Goal: Book appointment/travel/reservation

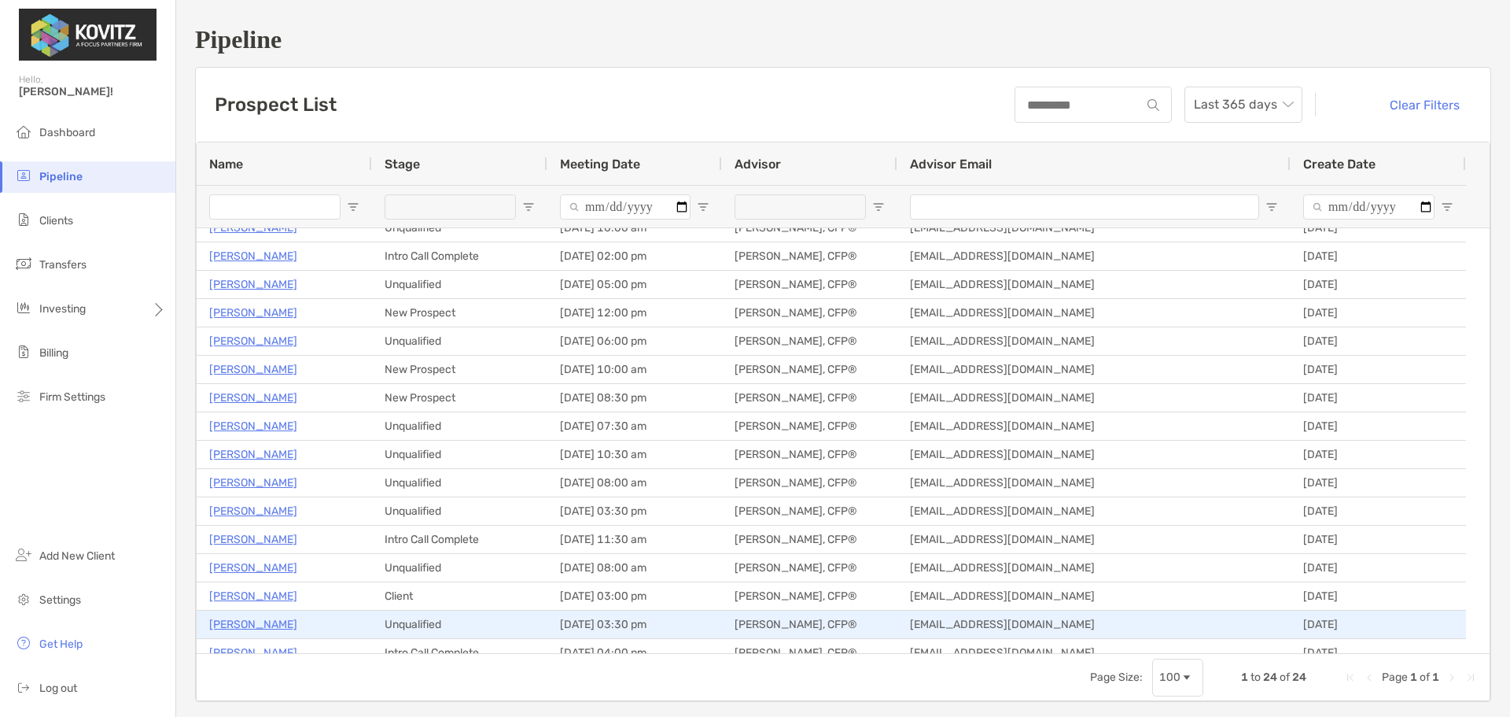
scroll to position [255, 0]
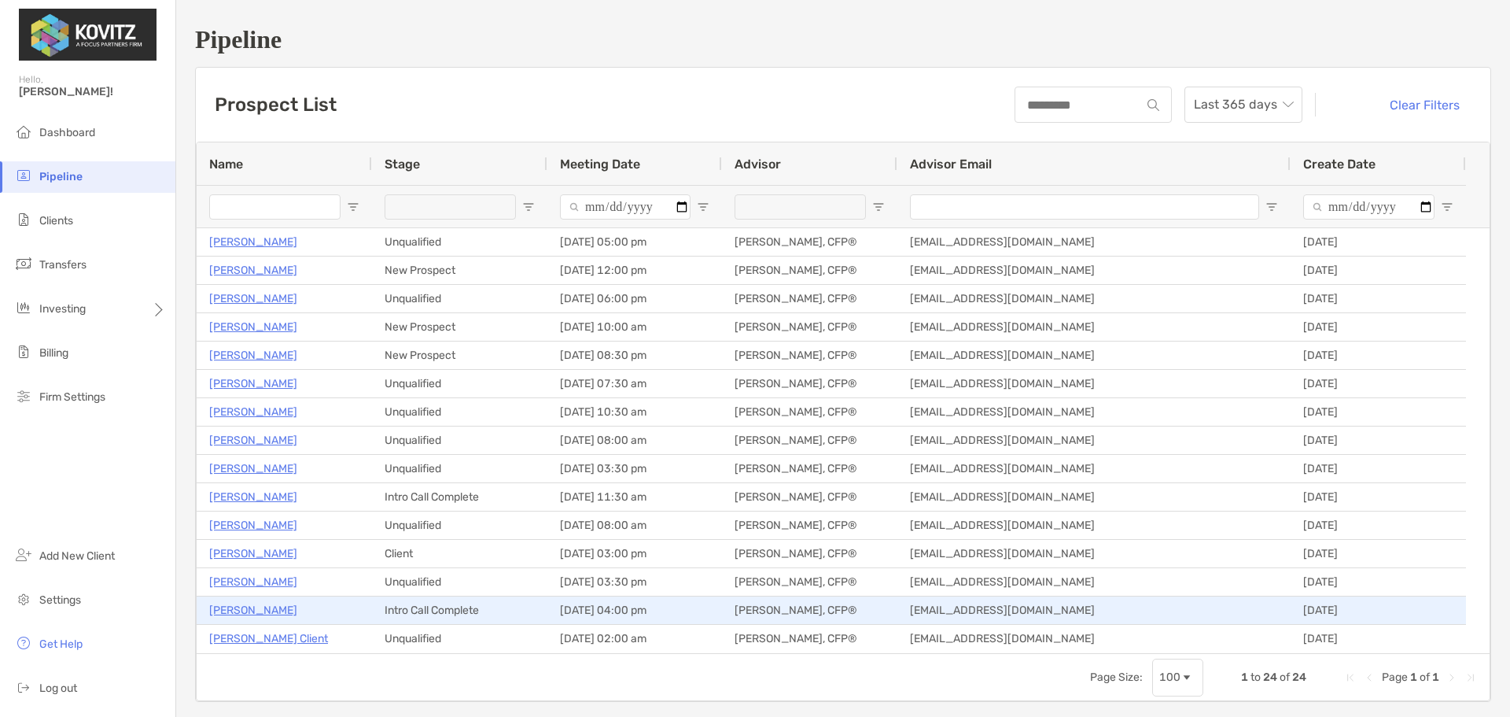
click at [227, 605] on p "[PERSON_NAME]" at bounding box center [253, 610] width 88 height 20
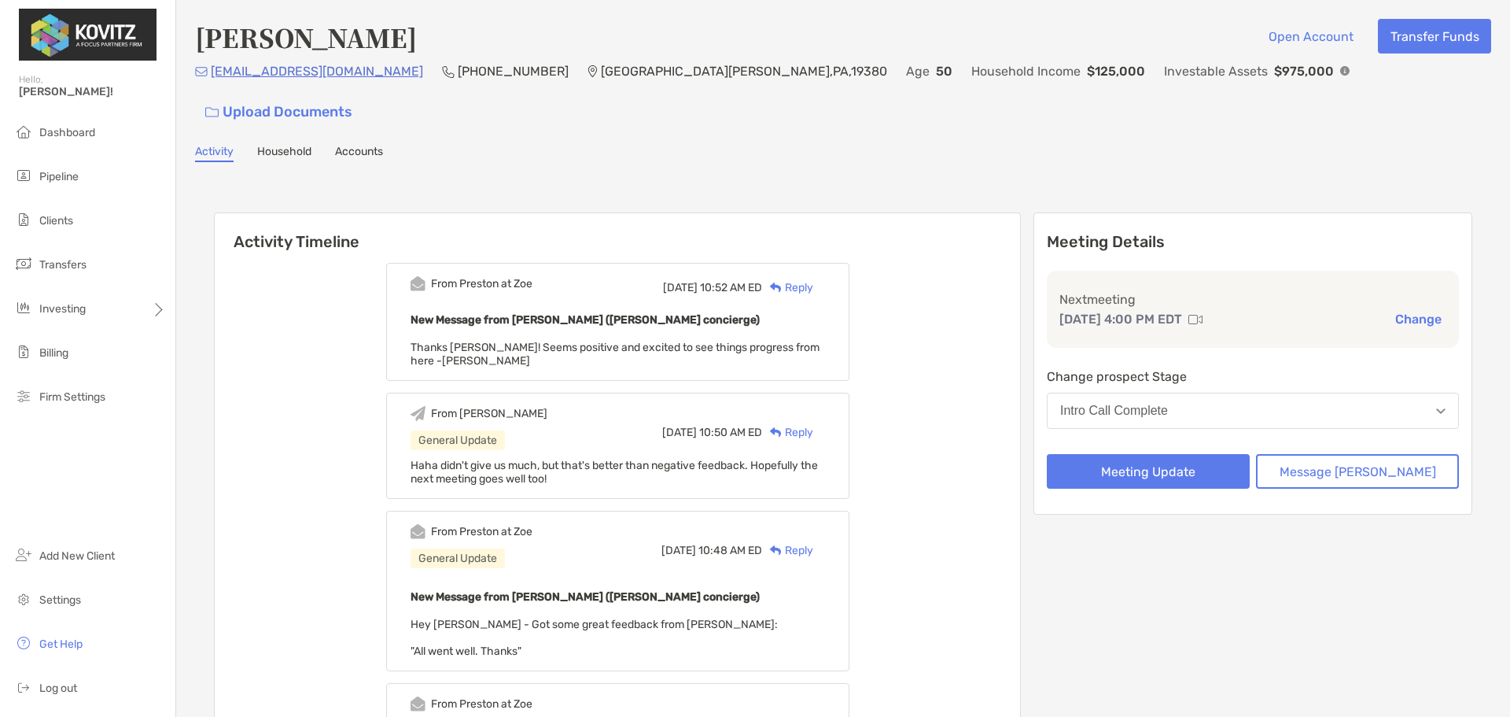
click at [1391, 311] on button "Change" at bounding box center [1419, 319] width 56 height 17
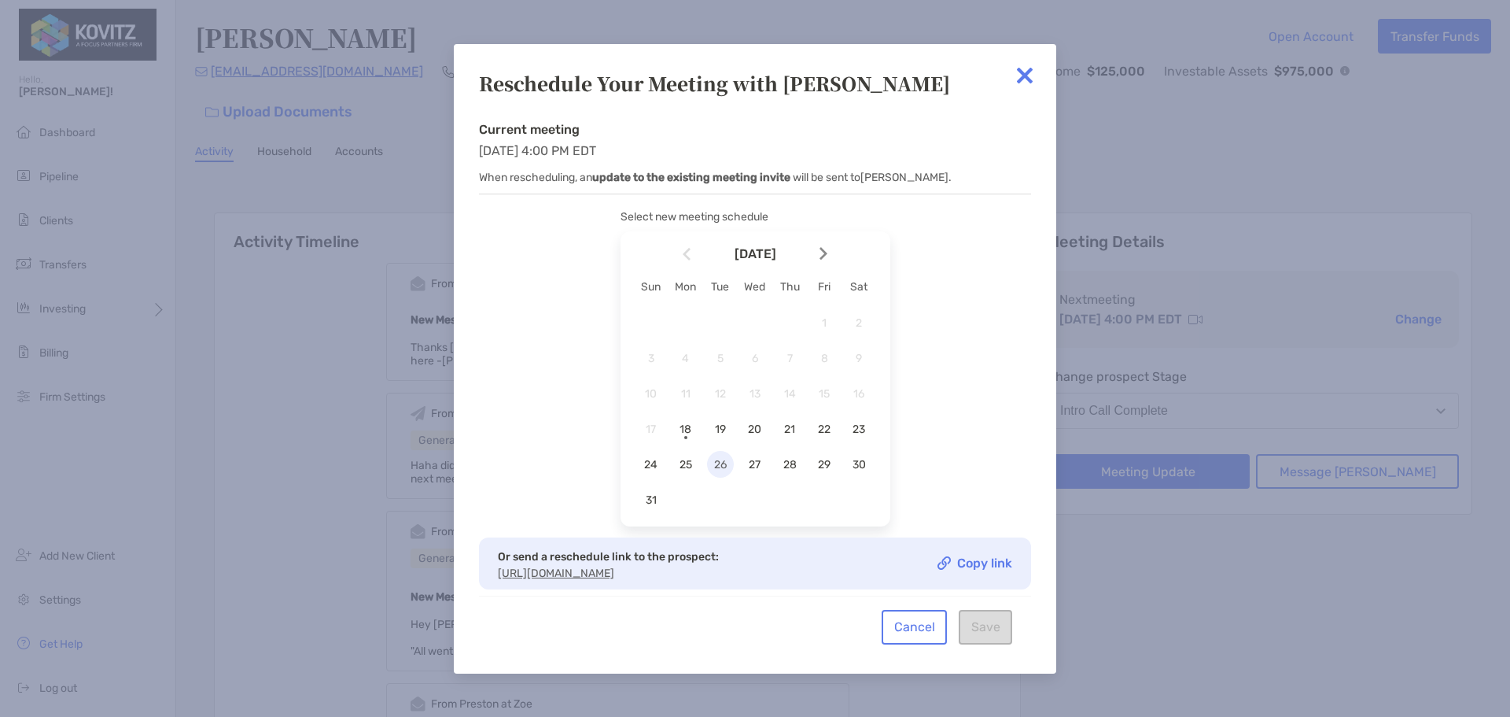
click at [720, 464] on span "26" at bounding box center [720, 464] width 27 height 13
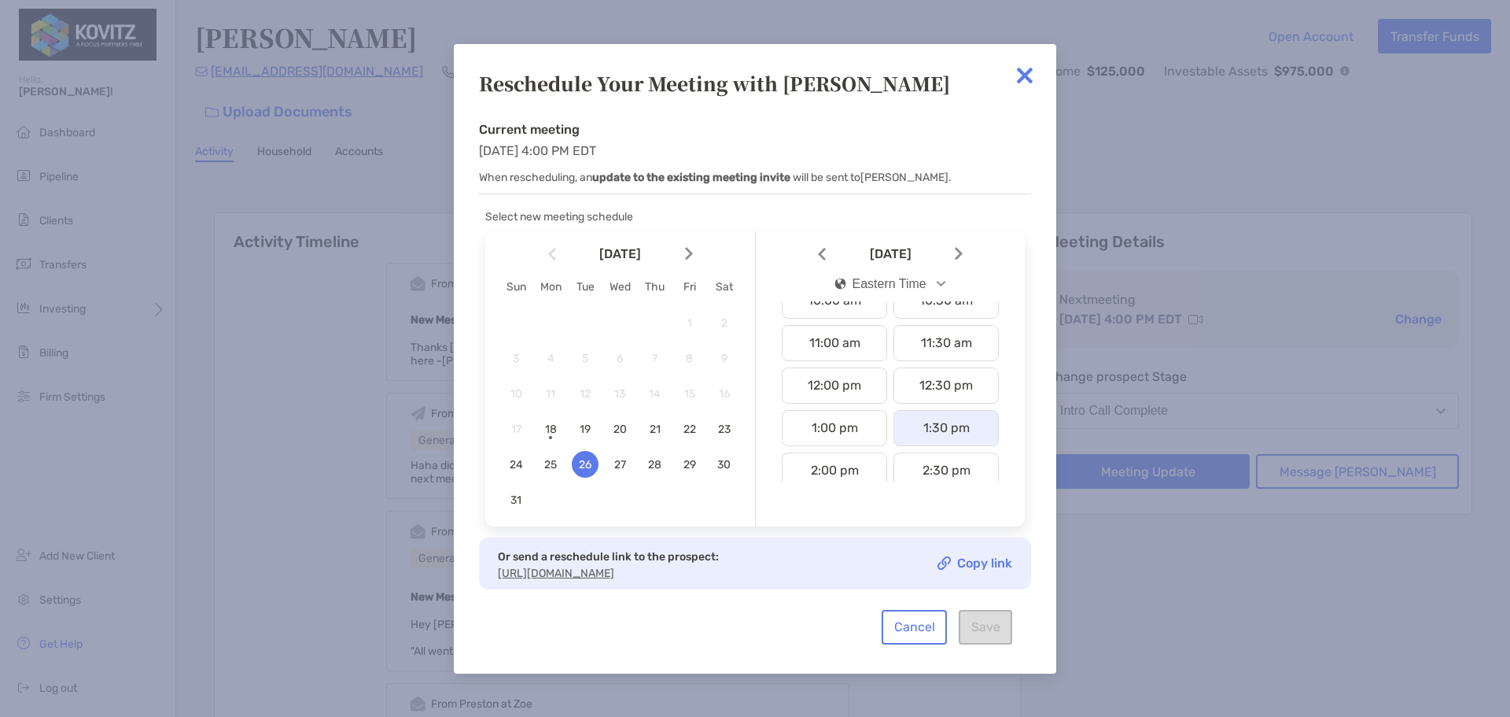
scroll to position [629, 0]
click at [836, 376] on div "4:00 pm" at bounding box center [834, 370] width 105 height 36
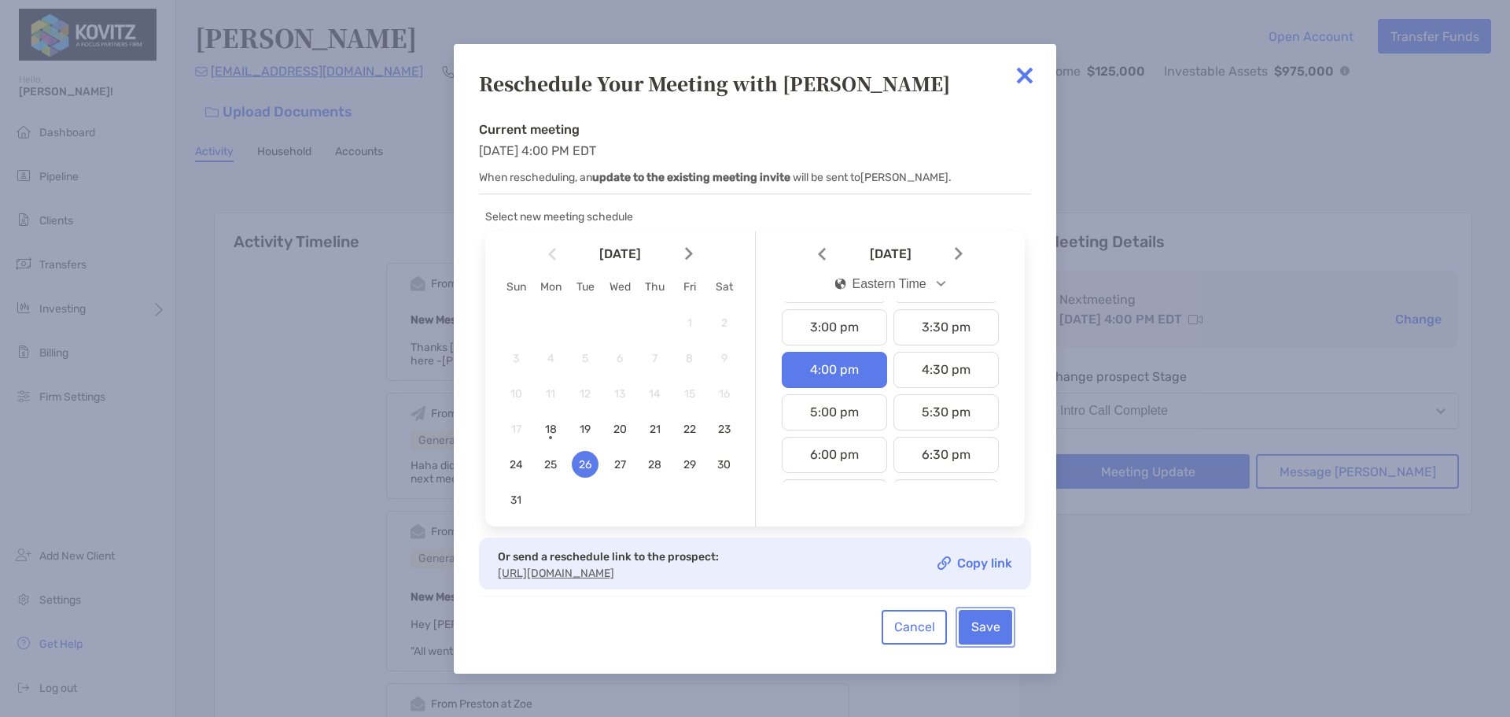
click at [997, 631] on button "Save" at bounding box center [985, 627] width 53 height 35
